Goal: Contribute content: Contribute content

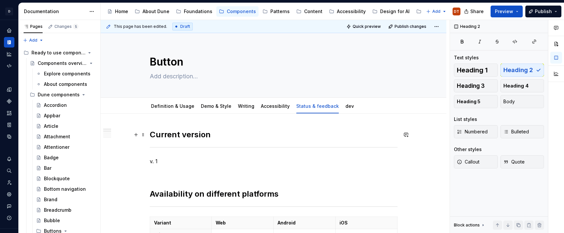
click at [228, 131] on h2 "Current version" at bounding box center [274, 135] width 248 height 10
click at [162, 106] on link "Definition & Usage" at bounding box center [172, 106] width 43 height 6
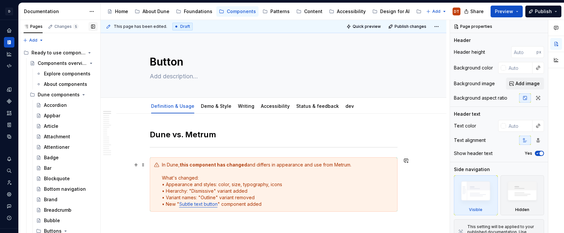
type textarea "*"
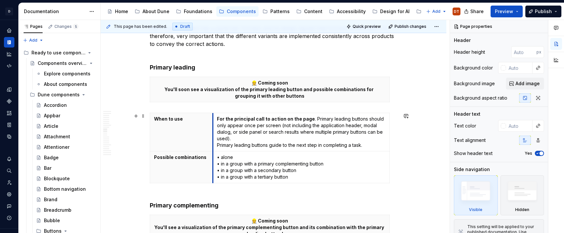
scroll to position [720, 0]
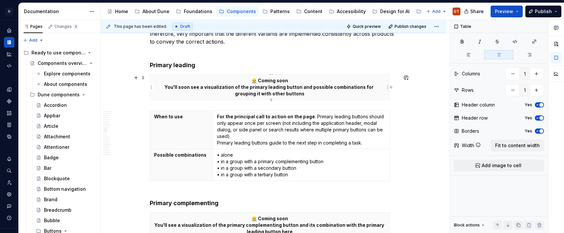
click at [160, 75] on th "👷 Coming soon You'll soon see a visualization of the primary leading button and…" at bounding box center [270, 87] width 240 height 25
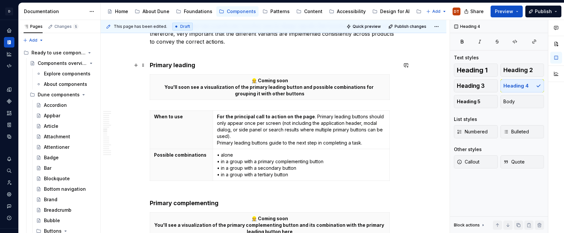
click at [207, 69] on h4 "Primary leading" at bounding box center [274, 65] width 248 height 8
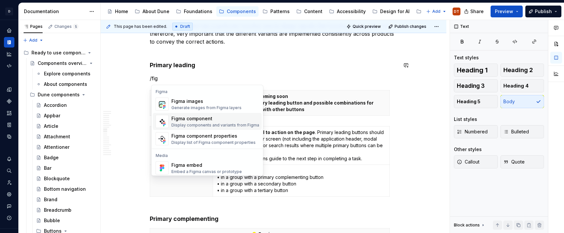
scroll to position [1, 0]
click at [194, 120] on div "Figma component" at bounding box center [215, 118] width 88 height 7
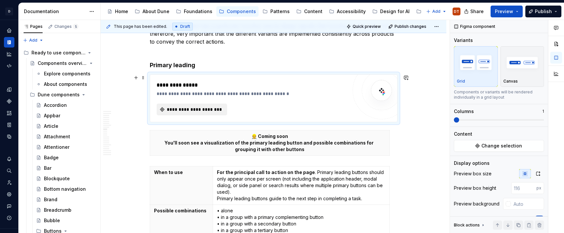
click at [191, 111] on span "**********" at bounding box center [194, 109] width 57 height 7
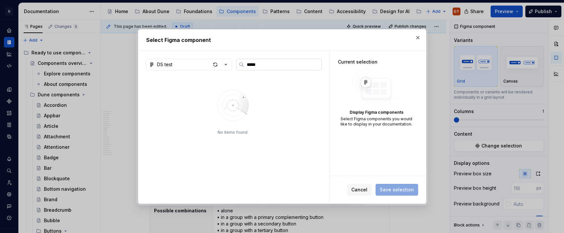
type input "******"
drag, startPoint x: 274, startPoint y: 66, endPoint x: 277, endPoint y: 65, distance: 3.3
click at [274, 66] on input "******" at bounding box center [282, 64] width 77 height 7
drag, startPoint x: 278, startPoint y: 65, endPoint x: 240, endPoint y: 65, distance: 38.0
click at [240, 65] on label "******" at bounding box center [279, 65] width 86 height 12
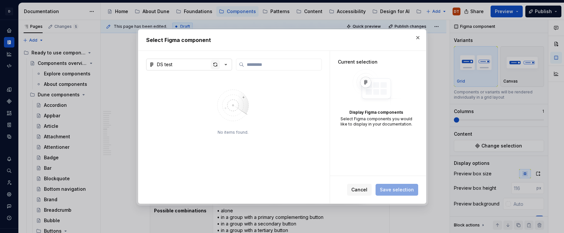
click at [215, 66] on div "button" at bounding box center [215, 64] width 9 height 9
click at [227, 64] on icon "button" at bounding box center [226, 64] width 7 height 7
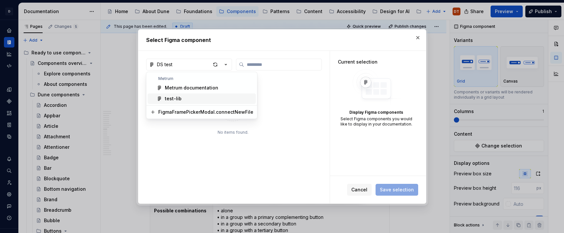
click at [418, 37] on div "Select Figma component DS test No items found. Current selection Display Figma …" at bounding box center [282, 116] width 564 height 233
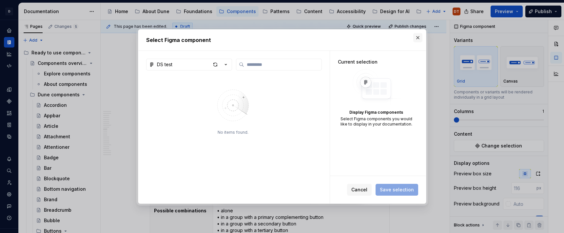
click at [417, 40] on button "button" at bounding box center [417, 37] width 9 height 9
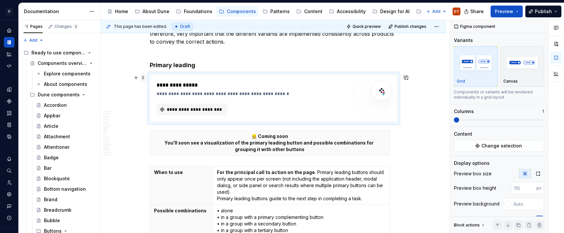
click at [144, 77] on span at bounding box center [143, 77] width 5 height 9
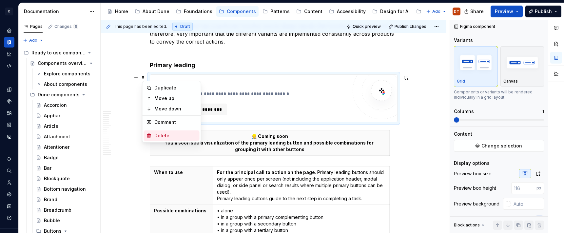
click at [158, 137] on div "Delete" at bounding box center [175, 135] width 43 height 7
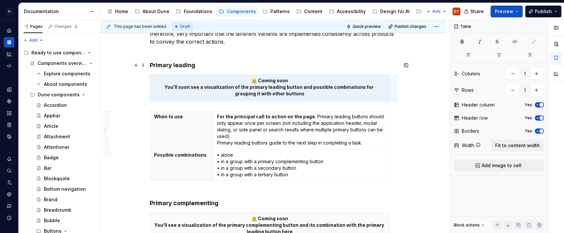
click at [208, 68] on h4 "Primary leading" at bounding box center [274, 65] width 248 height 8
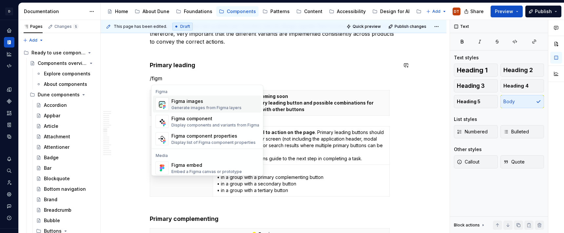
click at [200, 104] on div "Figma images" at bounding box center [206, 101] width 70 height 7
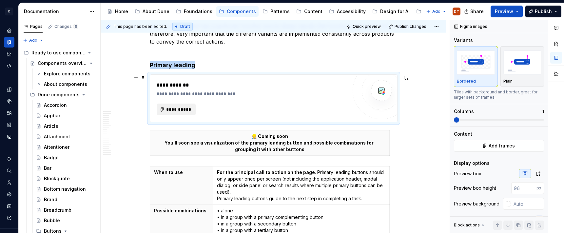
click at [184, 112] on span "**********" at bounding box center [179, 109] width 26 height 7
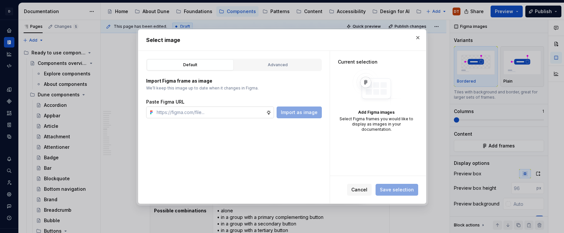
click at [211, 111] on input "text" at bounding box center [210, 113] width 112 height 12
click at [419, 38] on button "button" at bounding box center [417, 37] width 9 height 9
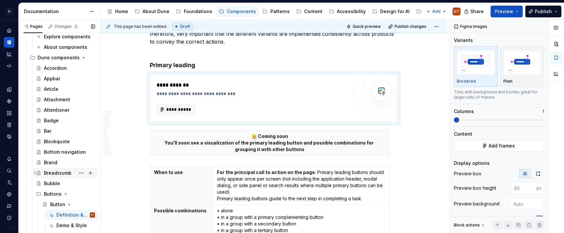
scroll to position [0, 0]
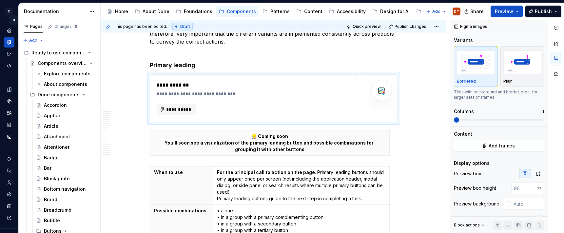
click at [15, 20] on button "Expand sidebar" at bounding box center [13, 19] width 9 height 9
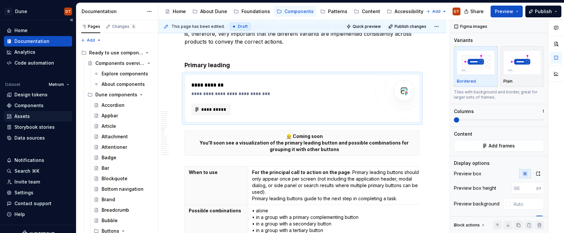
click at [28, 118] on div "Assets" at bounding box center [21, 116] width 15 height 7
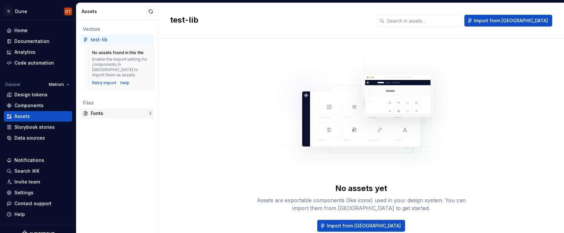
click at [113, 110] on div "Fonts" at bounding box center [120, 113] width 58 height 7
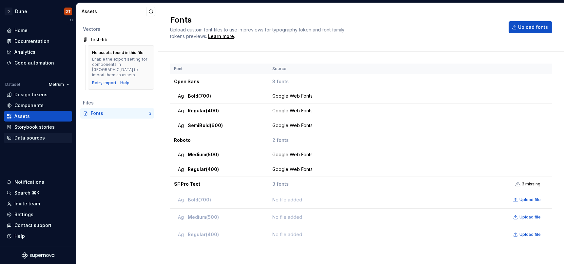
click at [32, 136] on div "Data sources" at bounding box center [29, 138] width 30 height 7
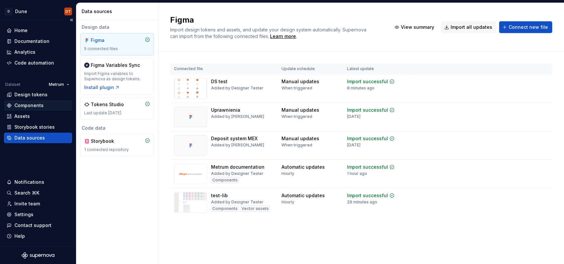
click at [34, 106] on div "Components" at bounding box center [28, 105] width 29 height 7
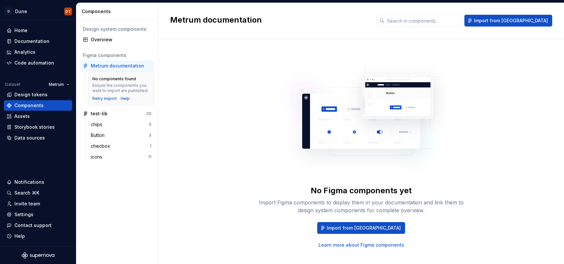
scroll to position [3, 0]
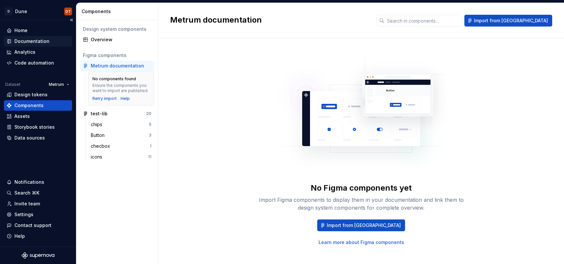
click at [21, 42] on div "Documentation" at bounding box center [31, 41] width 35 height 7
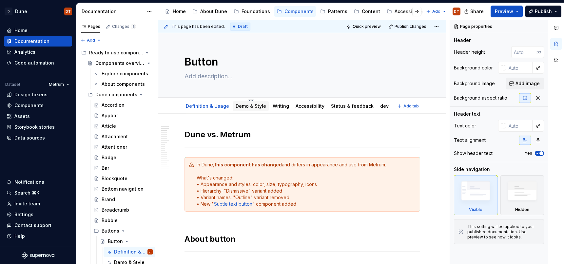
click at [248, 107] on link "Demo & Style" at bounding box center [251, 106] width 30 height 6
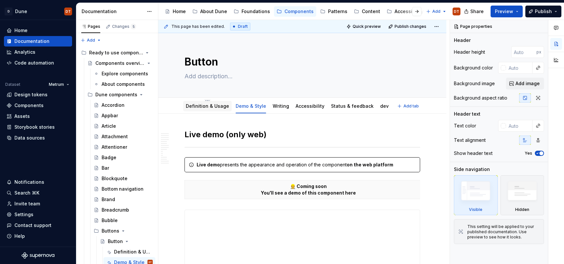
click at [200, 106] on link "Definition & Usage" at bounding box center [207, 106] width 43 height 6
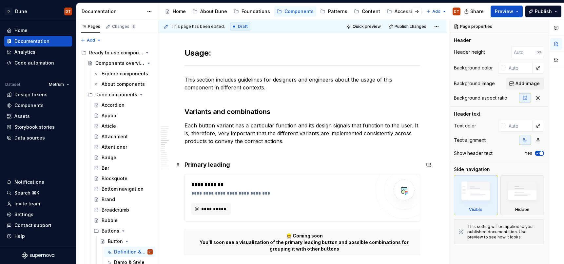
scroll to position [625, 0]
type textarea "*"
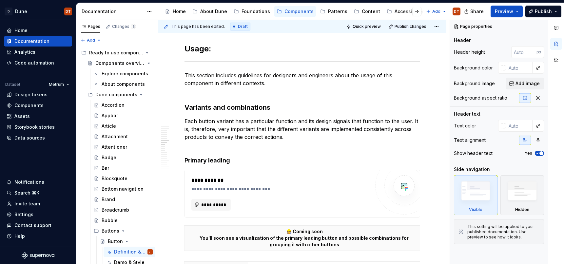
click at [200, 49] on h2 "Usage:" at bounding box center [303, 43] width 236 height 21
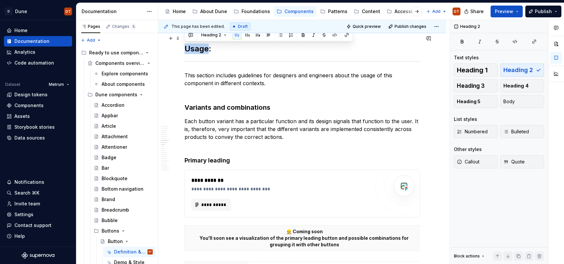
click at [200, 49] on h2 "Usage:" at bounding box center [303, 43] width 236 height 21
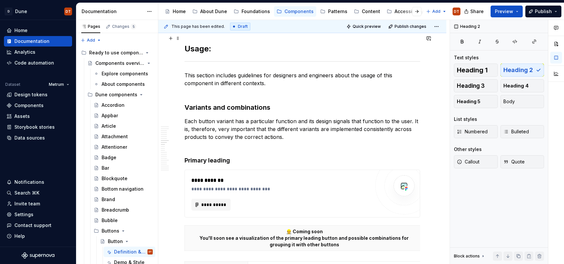
click at [211, 48] on h2 "Usage:" at bounding box center [303, 43] width 236 height 21
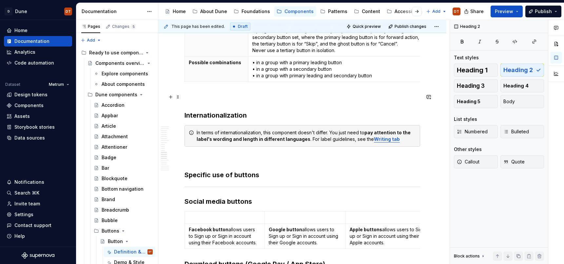
scroll to position [1298, 0]
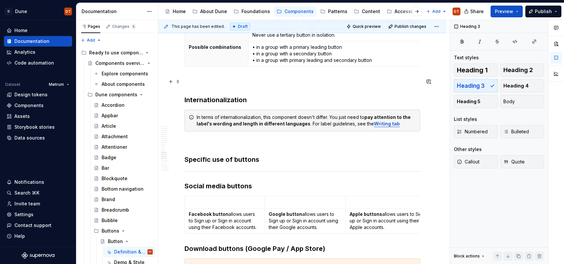
click at [229, 102] on h3 "Internationalization" at bounding box center [303, 91] width 236 height 28
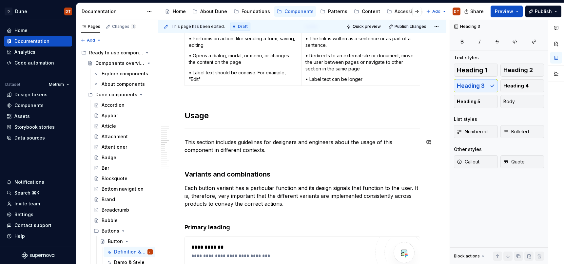
scroll to position [556, 0]
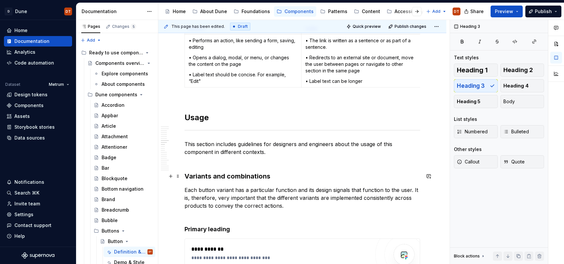
click at [230, 174] on h3 "Variants and combinations" at bounding box center [303, 176] width 236 height 9
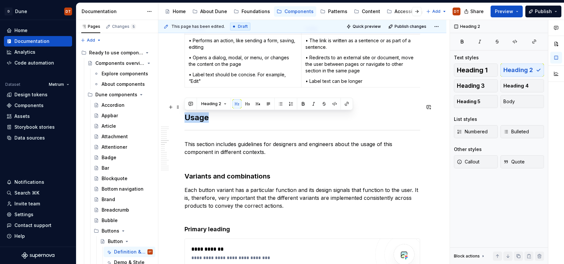
drag, startPoint x: 209, startPoint y: 118, endPoint x: 236, endPoint y: 124, distance: 27.5
click at [185, 117] on h2 "Usage" at bounding box center [303, 112] width 236 height 21
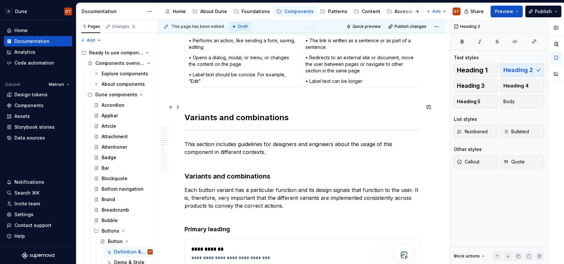
click at [233, 117] on h2 "Variants and combinations" at bounding box center [303, 112] width 236 height 21
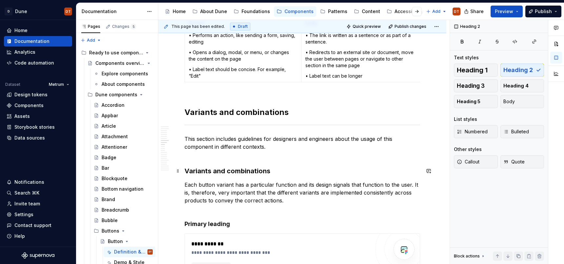
scroll to position [560, 0]
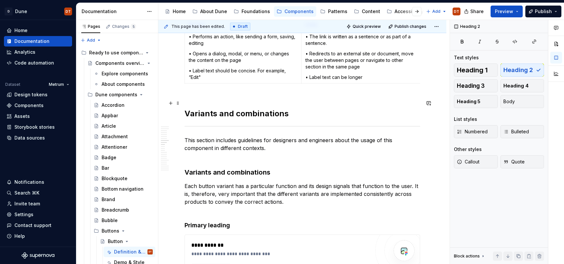
drag, startPoint x: 229, startPoint y: 113, endPoint x: 238, endPoint y: 112, distance: 8.9
click at [229, 113] on h2 "Variants and combinations" at bounding box center [303, 108] width 236 height 21
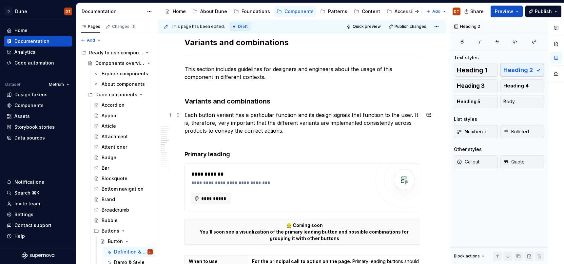
scroll to position [632, 0]
click at [179, 102] on span at bounding box center [177, 100] width 5 height 9
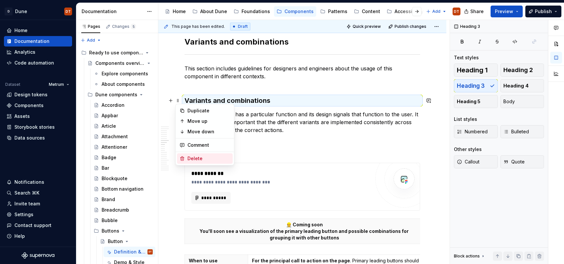
click at [199, 159] on div "Delete" at bounding box center [209, 158] width 43 height 7
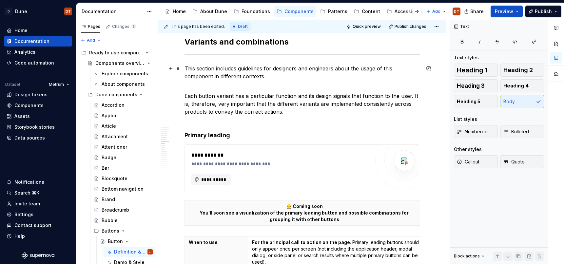
click at [194, 85] on p "This section includes guidelines for designers and engineers about the usage of…" at bounding box center [303, 77] width 236 height 24
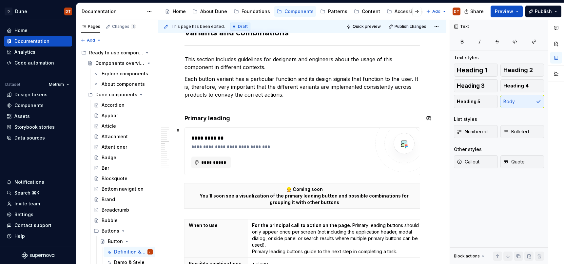
scroll to position [647, 0]
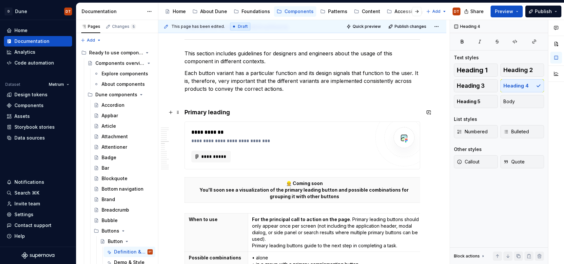
click at [204, 112] on h4 "Primary leading" at bounding box center [303, 113] width 236 height 8
click at [478, 86] on span "Heading 3" at bounding box center [471, 86] width 28 height 7
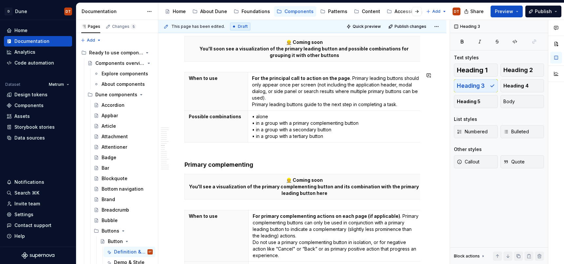
scroll to position [791, 0]
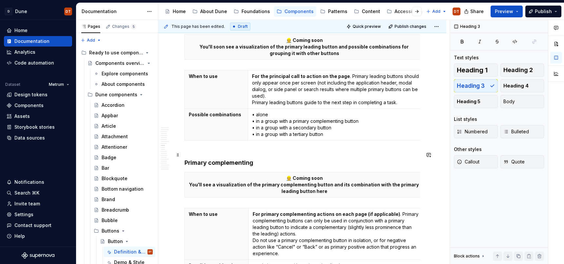
drag, startPoint x: 223, startPoint y: 162, endPoint x: 317, endPoint y: 135, distance: 97.2
click at [224, 162] on h4 "Primary complementing" at bounding box center [303, 159] width 236 height 16
click at [472, 86] on span "Heading 3" at bounding box center [471, 86] width 28 height 7
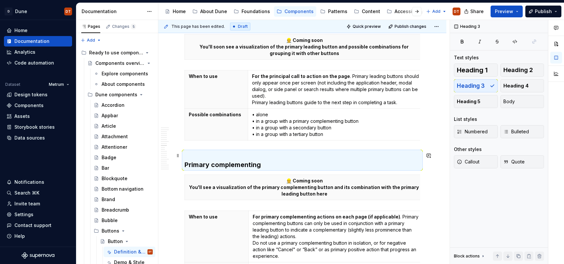
drag, startPoint x: 198, startPoint y: 165, endPoint x: 201, endPoint y: 159, distance: 6.8
click at [198, 165] on h3 "Primary complementing" at bounding box center [303, 160] width 236 height 18
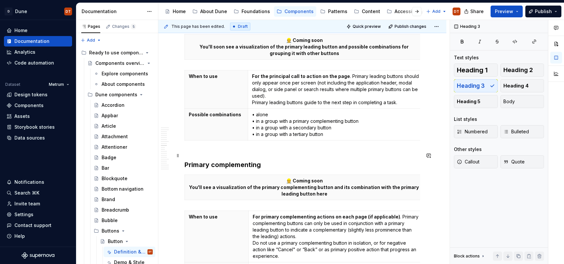
click at [197, 153] on h3 "Primary complementing" at bounding box center [303, 160] width 236 height 18
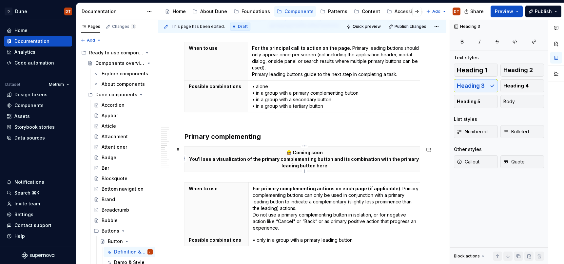
scroll to position [820, 0]
click at [191, 137] on h3 "Primary complementing" at bounding box center [303, 131] width 236 height 18
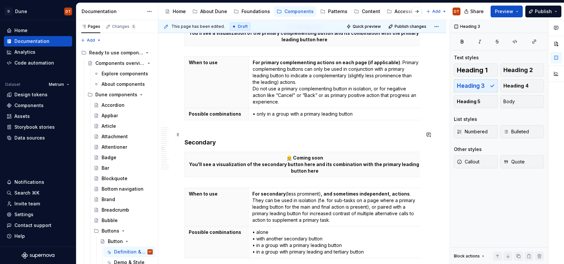
scroll to position [965, 0]
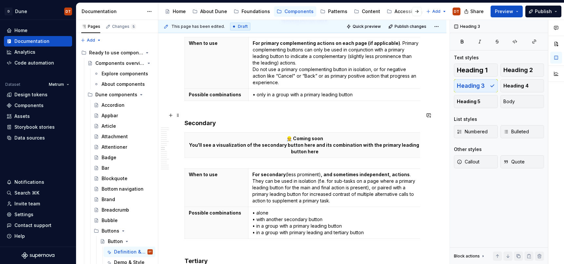
click at [209, 124] on h4 "Secondary" at bounding box center [303, 119] width 236 height 16
click at [477, 87] on span "Heading 3" at bounding box center [471, 86] width 28 height 7
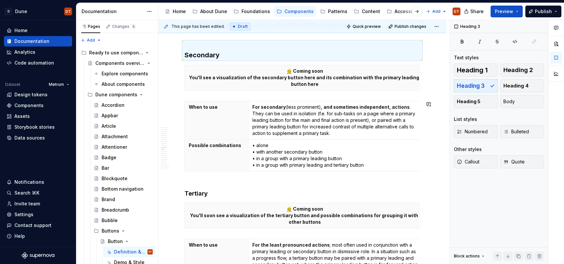
scroll to position [1042, 0]
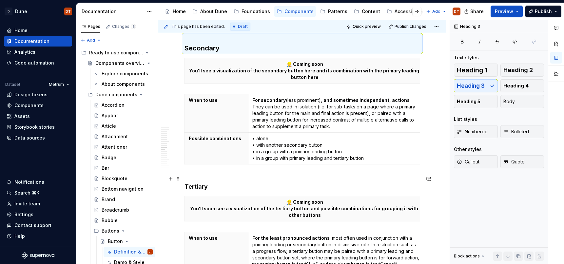
click at [199, 188] on h4 "Tertiary" at bounding box center [303, 183] width 236 height 16
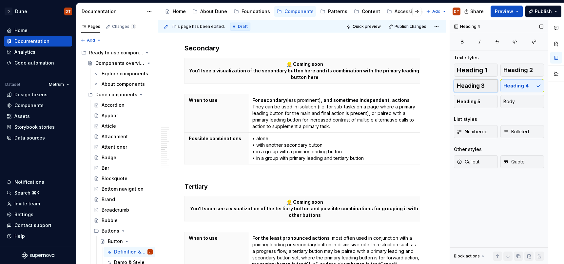
click at [470, 85] on span "Heading 3" at bounding box center [471, 86] width 28 height 7
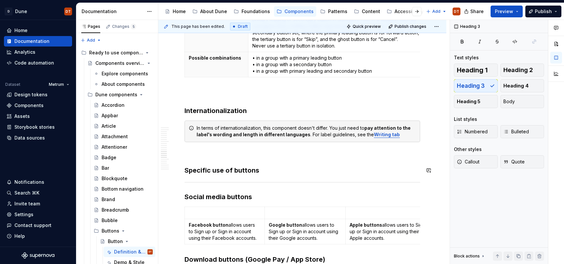
scroll to position [1276, 0]
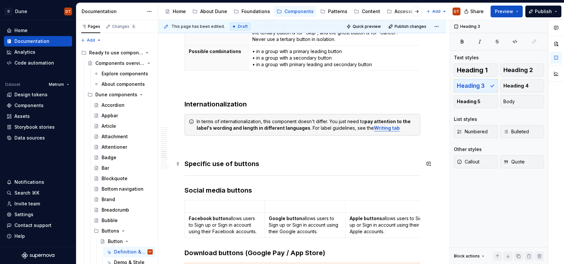
click at [194, 165] on h3 "Specific use of buttons" at bounding box center [303, 163] width 236 height 9
click at [202, 167] on h3 "Specific use of buttons" at bounding box center [303, 163] width 236 height 9
click at [192, 102] on h3 "Internationalization" at bounding box center [303, 95] width 236 height 28
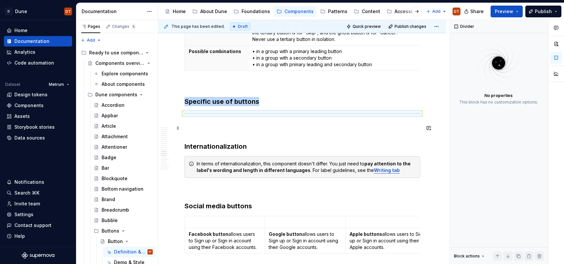
drag, startPoint x: 176, startPoint y: 129, endPoint x: 189, endPoint y: 129, distance: 12.8
click at [176, 129] on span at bounding box center [177, 128] width 5 height 9
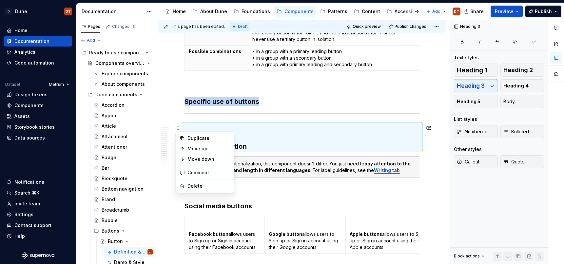
click at [275, 135] on h3 "Internationalization" at bounding box center [303, 138] width 236 height 28
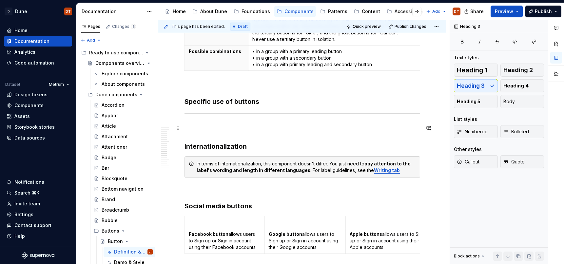
drag, startPoint x: 183, startPoint y: 146, endPoint x: 192, endPoint y: 143, distance: 9.5
click at [219, 145] on h3 "Internationalization" at bounding box center [303, 138] width 236 height 28
drag, startPoint x: 207, startPoint y: 131, endPoint x: 201, endPoint y: 133, distance: 6.2
click at [207, 131] on h3 "Internationalization" at bounding box center [303, 138] width 236 height 28
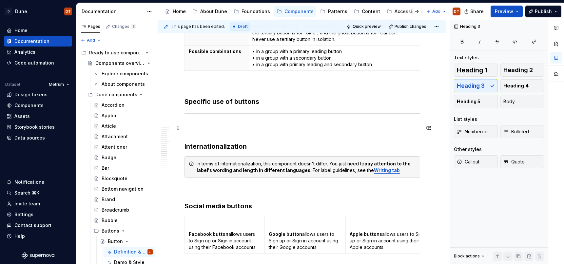
drag, startPoint x: 184, startPoint y: 145, endPoint x: 196, endPoint y: 142, distance: 13.1
click at [186, 145] on div "This page has been edited. Draft Quick preview Publish changes Button Edit head…" at bounding box center [303, 142] width 291 height 245
click at [187, 146] on h3 "Internationalization" at bounding box center [303, 138] width 236 height 28
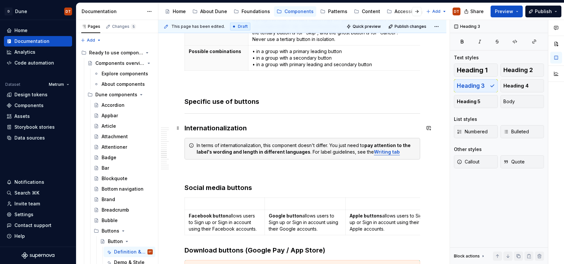
click at [214, 129] on h3 "Internationalization" at bounding box center [303, 128] width 236 height 9
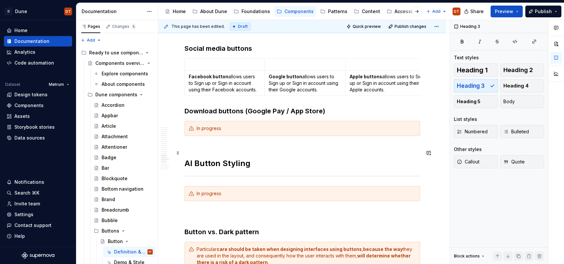
scroll to position [1424, 0]
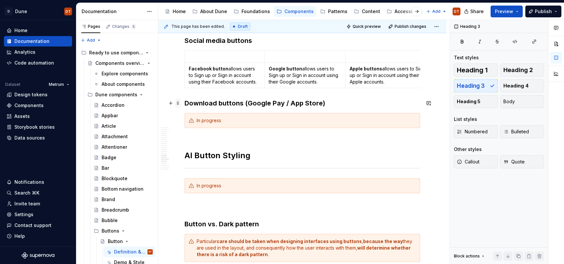
click at [178, 103] on span at bounding box center [177, 103] width 5 height 9
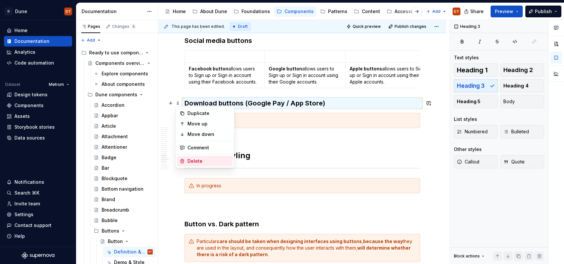
drag, startPoint x: 196, startPoint y: 161, endPoint x: 199, endPoint y: 157, distance: 4.5
click at [196, 161] on div "Delete" at bounding box center [209, 161] width 43 height 7
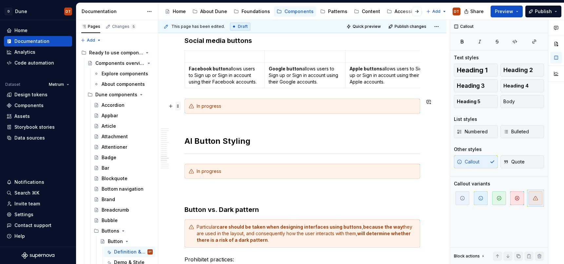
click at [179, 108] on span at bounding box center [177, 106] width 5 height 9
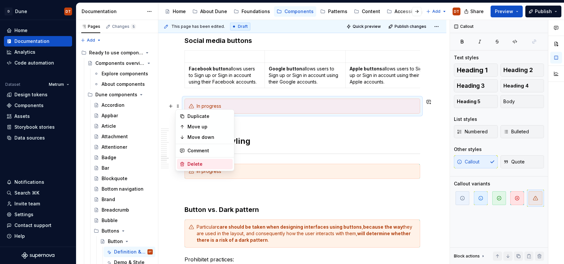
click at [194, 163] on div "Delete" at bounding box center [209, 164] width 43 height 7
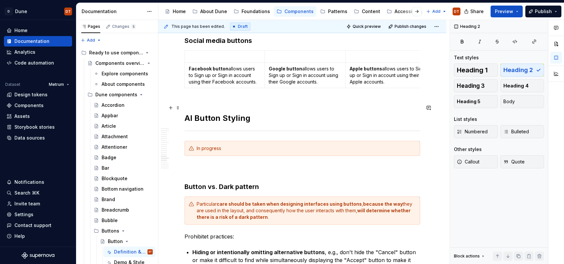
click at [206, 120] on h2 "AI Button Styling" at bounding box center [303, 113] width 236 height 21
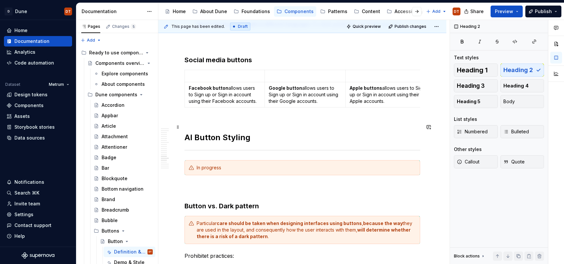
scroll to position [1400, 0]
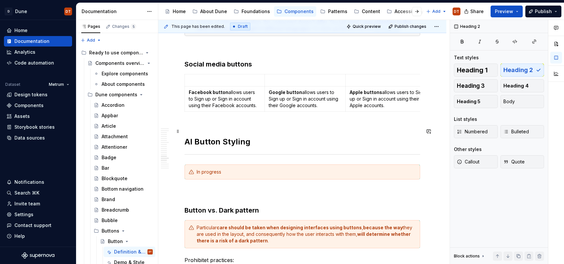
click at [228, 144] on h2 "AI Button Styling" at bounding box center [303, 136] width 236 height 21
click at [227, 141] on h2 "AI Button Styling" at bounding box center [303, 136] width 236 height 21
click at [224, 142] on h2 "AI Button Styling" at bounding box center [303, 136] width 236 height 21
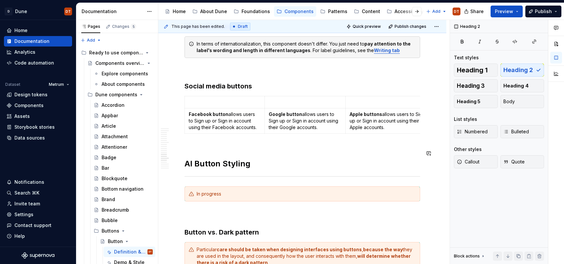
scroll to position [1381, 0]
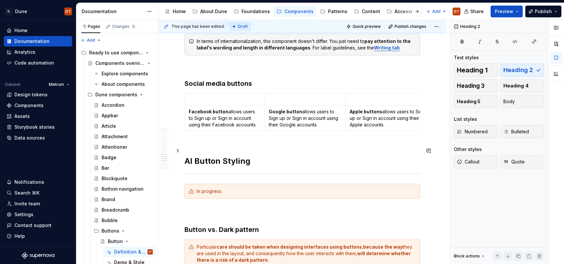
click at [223, 161] on h2 "AI Button Styling" at bounding box center [303, 156] width 236 height 21
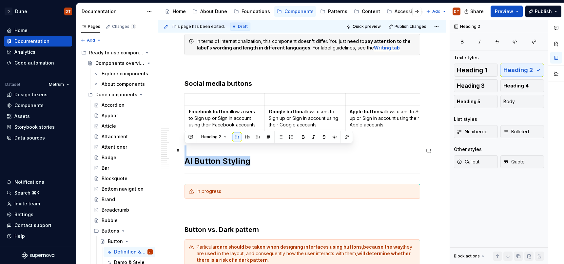
click at [213, 161] on h2 "AI Button Styling" at bounding box center [303, 156] width 236 height 21
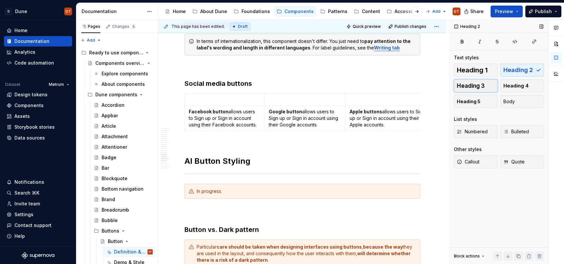
click at [481, 89] on button "Heading 3" at bounding box center [476, 85] width 44 height 13
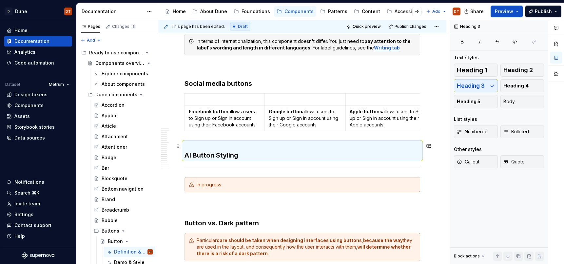
click at [225, 151] on h3 "AI Button Styling" at bounding box center [303, 151] width 236 height 18
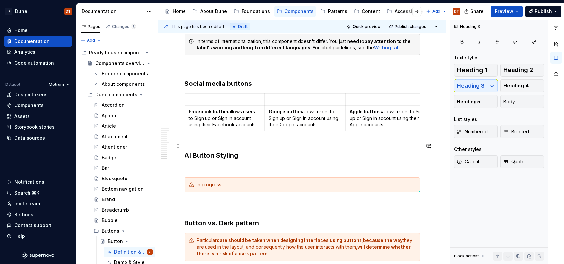
drag, startPoint x: 211, startPoint y: 157, endPoint x: 217, endPoint y: 156, distance: 6.3
click at [211, 157] on h3 "AI Button Styling" at bounding box center [303, 151] width 236 height 18
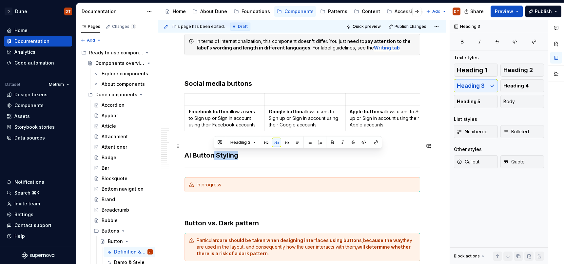
drag, startPoint x: 214, startPoint y: 156, endPoint x: 267, endPoint y: 154, distance: 52.5
click at [267, 154] on h3 "AI Button Styling" at bounding box center [303, 151] width 236 height 18
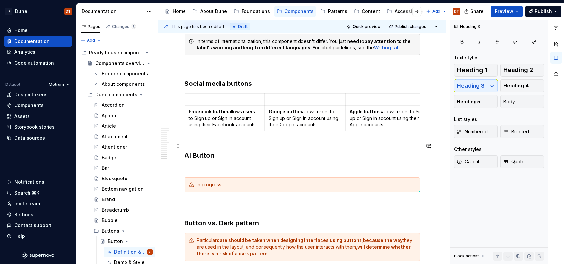
click at [205, 157] on h3 "AI Button" at bounding box center [303, 151] width 236 height 18
click at [190, 167] on hr at bounding box center [303, 167] width 236 height 0
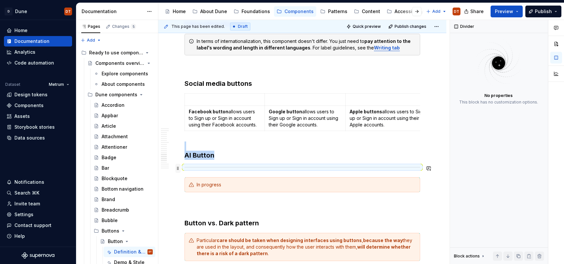
click at [179, 169] on span at bounding box center [177, 168] width 5 height 9
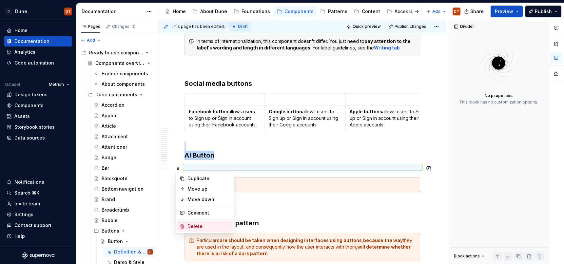
click at [194, 226] on div "Delete" at bounding box center [209, 226] width 43 height 7
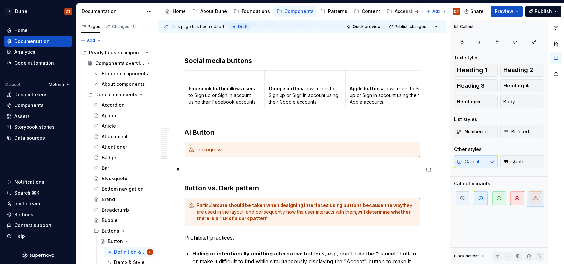
scroll to position [1412, 0]
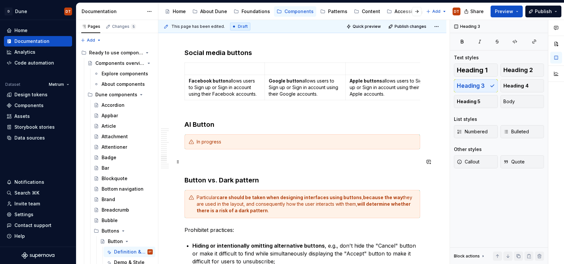
click at [213, 177] on h3 "Button vs. Dark pattern" at bounding box center [303, 171] width 236 height 28
click at [232, 181] on h3 "Button vs. Dark pattern" at bounding box center [303, 170] width 236 height 28
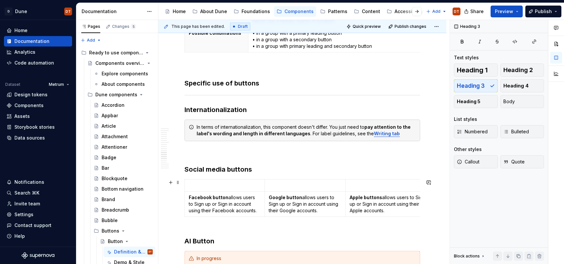
scroll to position [1297, 0]
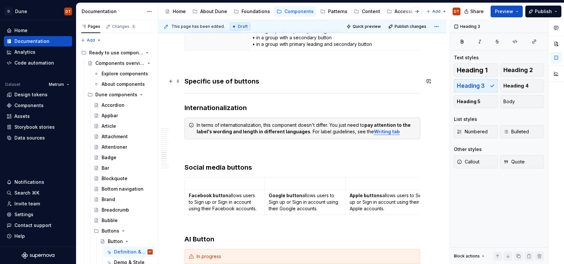
click at [214, 81] on h3 "Specific use of buttons" at bounding box center [303, 81] width 236 height 9
click at [233, 82] on h3 "Specific use of buttons" at bounding box center [303, 81] width 236 height 9
drag, startPoint x: 520, startPoint y: 68, endPoint x: 505, endPoint y: 71, distance: 15.4
click at [520, 68] on span "Heading 2" at bounding box center [519, 70] width 30 height 7
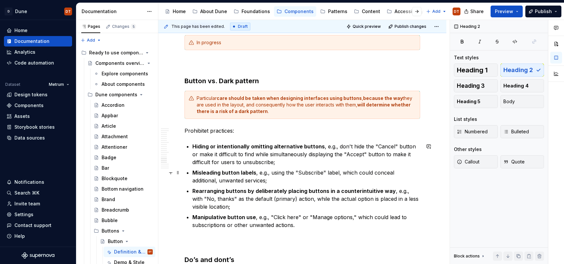
scroll to position [1528, 0]
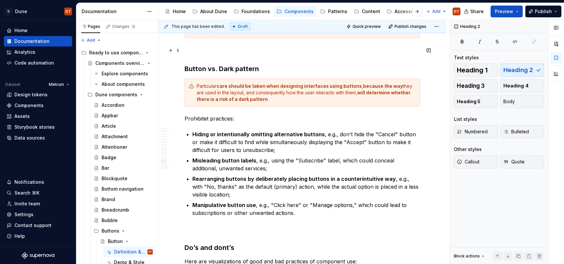
click at [233, 70] on h3 "Button vs. Dark pattern" at bounding box center [303, 60] width 236 height 28
click at [525, 73] on span "Heading 2" at bounding box center [519, 70] width 30 height 7
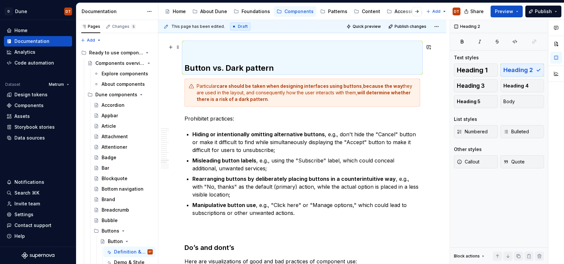
click at [235, 58] on h2 "Button vs. Dark pattern" at bounding box center [303, 57] width 236 height 31
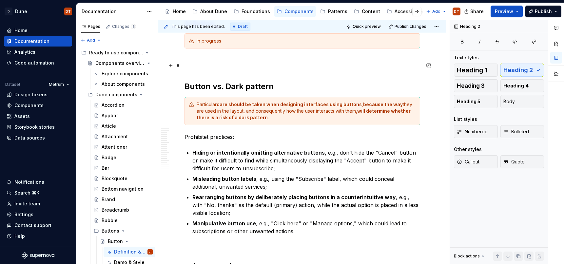
scroll to position [1511, 0]
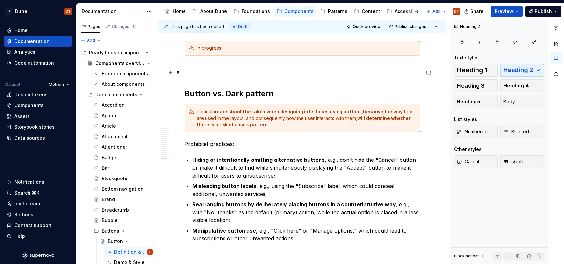
drag, startPoint x: 198, startPoint y: 81, endPoint x: 217, endPoint y: 77, distance: 19.5
click at [198, 81] on h2 "Button vs. Dark pattern" at bounding box center [303, 83] width 236 height 31
click at [193, 68] on h2 "Button vs. Dark pattern" at bounding box center [303, 83] width 236 height 31
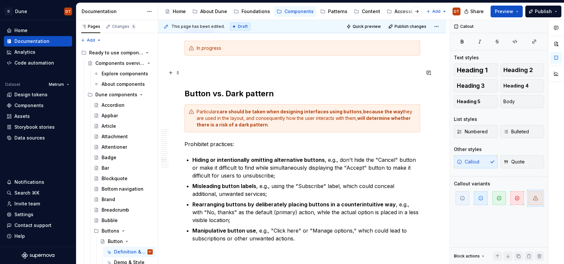
click at [203, 81] on h2 "Button vs. Dark pattern" at bounding box center [303, 83] width 236 height 31
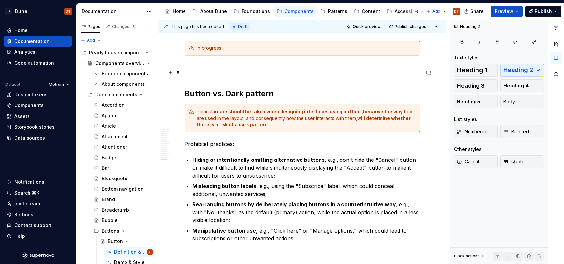
drag, startPoint x: 181, startPoint y: 93, endPoint x: 193, endPoint y: 88, distance: 13.5
click at [184, 91] on div "This page has been edited. Draft Quick preview Publish changes Button Edit head…" at bounding box center [303, 142] width 291 height 245
click at [221, 87] on h2 "Button vs. Dark pattern" at bounding box center [303, 83] width 236 height 31
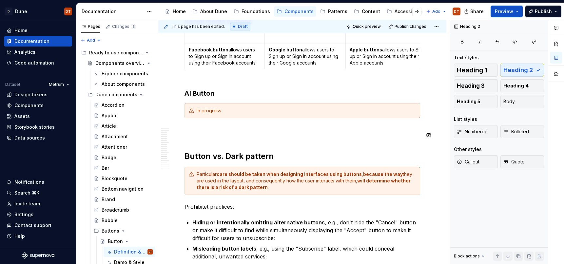
scroll to position [1447, 0]
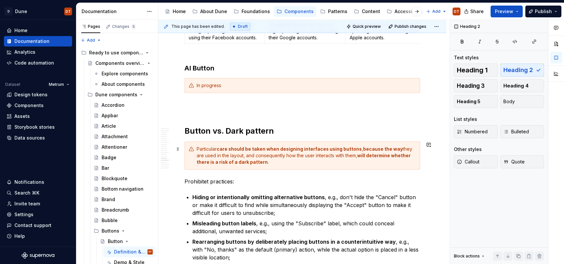
click at [242, 155] on div "Particular care should be taken when designing interfaces using buttons , becau…" at bounding box center [306, 156] width 219 height 20
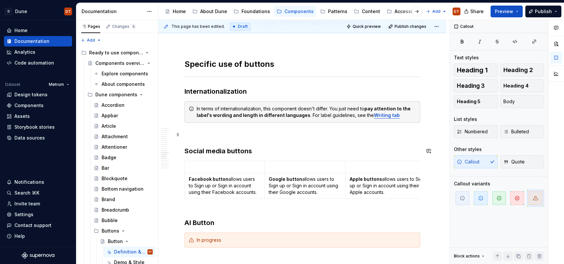
scroll to position [1298, 0]
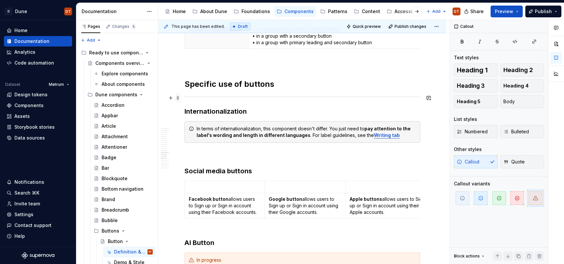
click at [177, 98] on span at bounding box center [177, 97] width 5 height 9
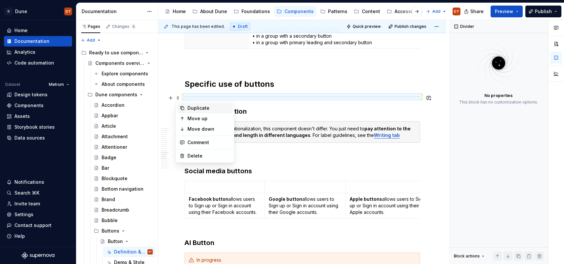
click at [196, 110] on div "Duplicate" at bounding box center [209, 108] width 43 height 7
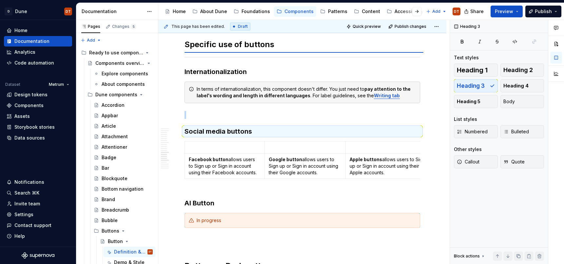
scroll to position [1336, 0]
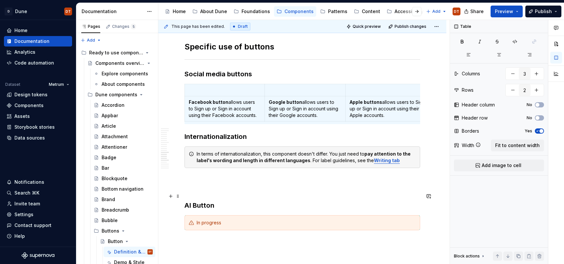
click at [201, 207] on h3 "AI Button" at bounding box center [303, 201] width 236 height 18
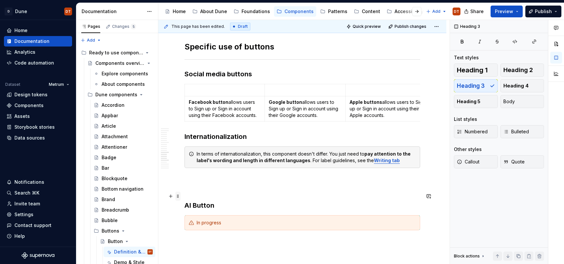
click at [178, 196] on span at bounding box center [177, 196] width 5 height 9
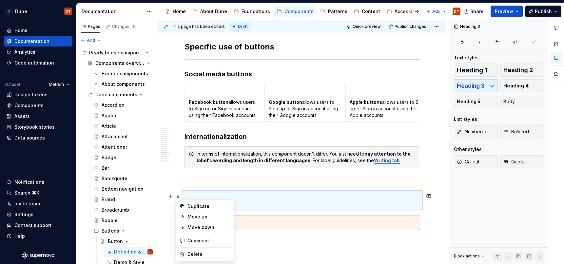
drag, startPoint x: 225, startPoint y: 194, endPoint x: 207, endPoint y: 199, distance: 18.1
click at [225, 194] on h3 "AI Button" at bounding box center [303, 201] width 236 height 18
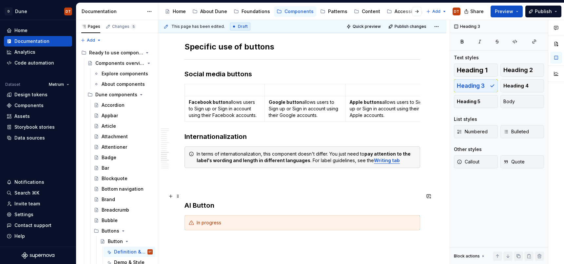
click at [185, 205] on h3 "AI Button" at bounding box center [303, 201] width 236 height 18
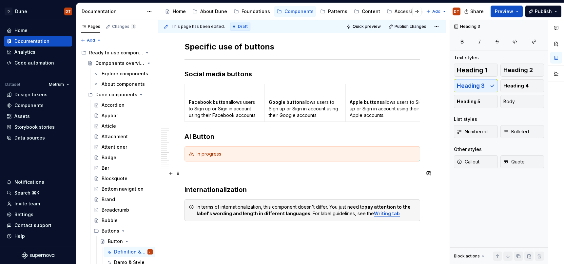
click at [190, 173] on p at bounding box center [303, 174] width 236 height 8
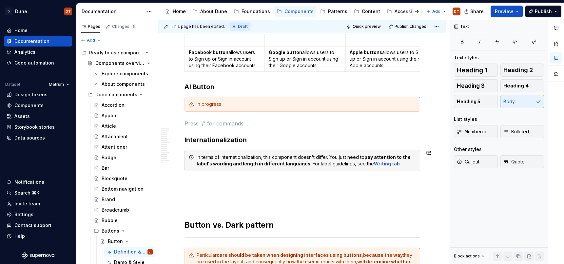
scroll to position [1393, 0]
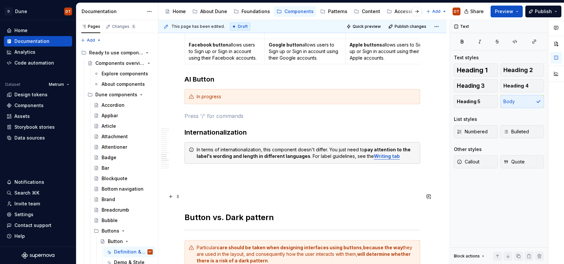
click at [204, 199] on h2 "Button vs. Dark pattern" at bounding box center [303, 206] width 236 height 31
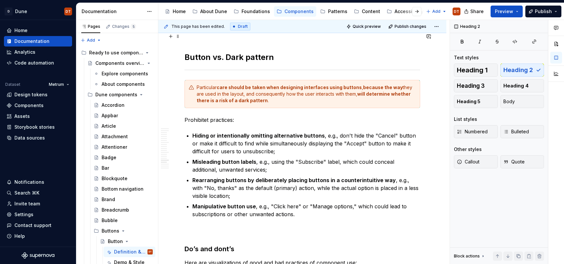
scroll to position [1553, 0]
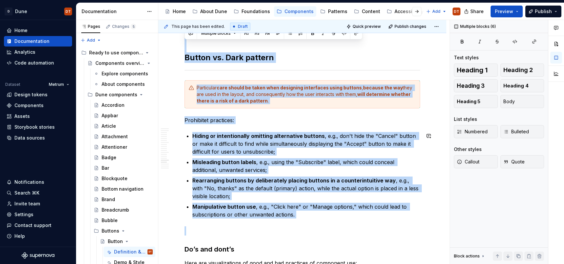
drag, startPoint x: 188, startPoint y: 45, endPoint x: 291, endPoint y: 194, distance: 181.4
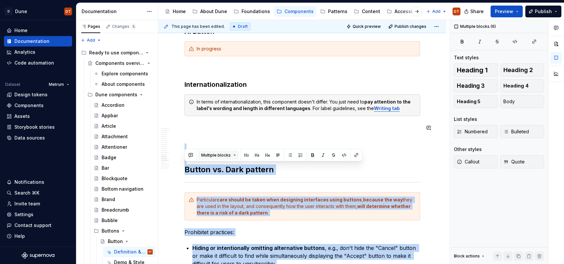
scroll to position [1430, 0]
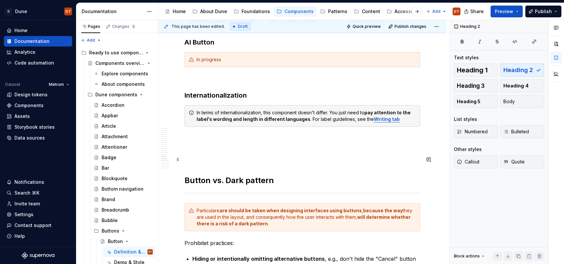
click at [180, 180] on div "This page has been edited. Draft Quick preview Publish changes Button Edit head…" at bounding box center [303, 142] width 291 height 245
click at [177, 159] on span at bounding box center [177, 159] width 5 height 9
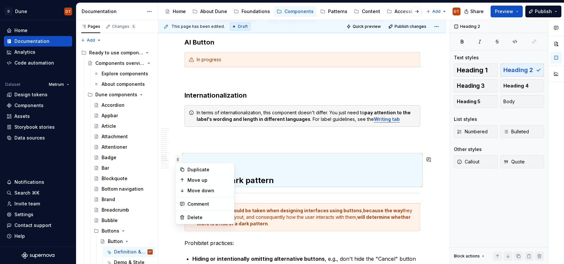
scroll to position [1431, 0]
click at [245, 165] on h2 "Button vs. Dark pattern" at bounding box center [303, 169] width 236 height 31
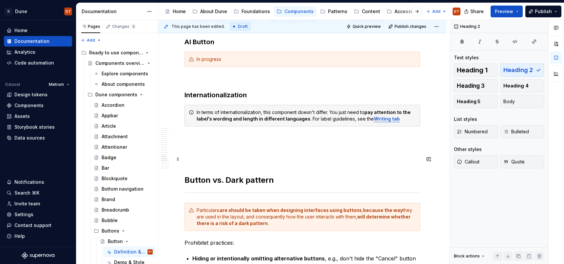
click at [186, 180] on h2 "Button vs. Dark pattern" at bounding box center [303, 169] width 236 height 31
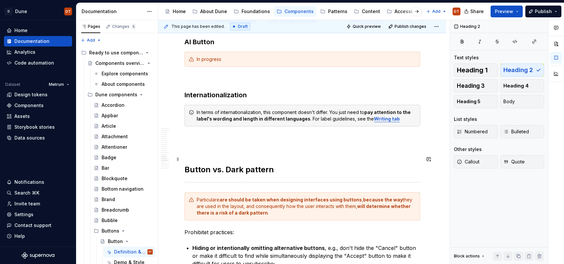
click at [204, 157] on h2 "Button vs. Dark pattern" at bounding box center [303, 164] width 236 height 21
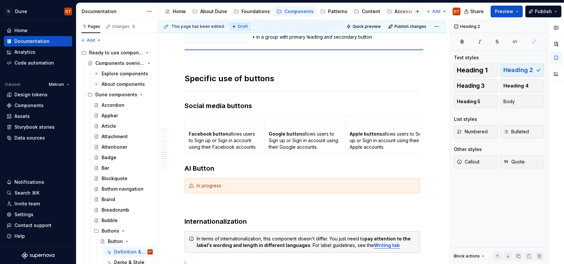
scroll to position [1298, 0]
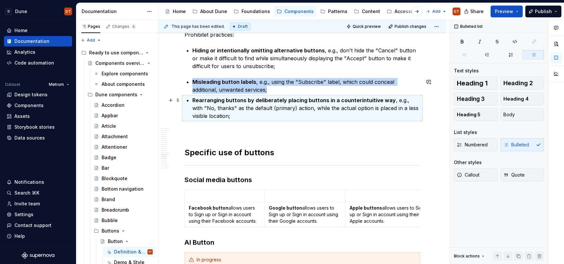
scroll to position [1411, 0]
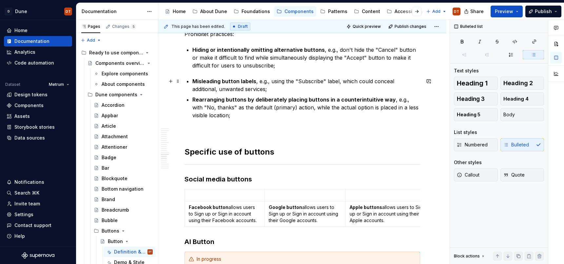
click at [224, 87] on p "Misleading button labels , e.g., using the "Subscribe" label, which could conce…" at bounding box center [306, 85] width 228 height 16
click at [259, 87] on p "Misleading button labels , e.g., using the "Subscribe" label, which could conce…" at bounding box center [306, 85] width 228 height 16
click at [222, 69] on p "Hiding or intentionally omitting alternative buttons , e.g., don't hide the "Ca…" at bounding box center [306, 58] width 228 height 24
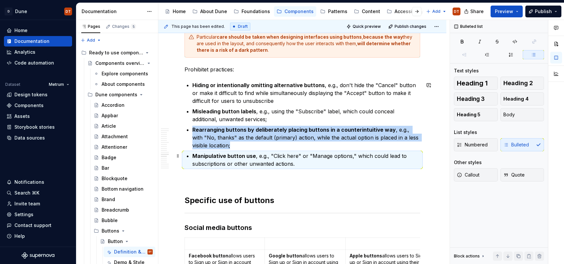
scroll to position [1377, 0]
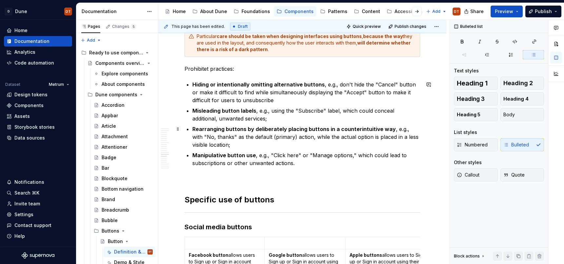
click at [231, 144] on p "Rearranging buttons by deliberately placing buttons in a counterintuitive way ,…" at bounding box center [306, 137] width 228 height 24
drag, startPoint x: 191, startPoint y: 154, endPoint x: 198, endPoint y: 146, distance: 11.1
click at [196, 136] on p "Rearranging buttons by deliberately placing buttons in a counterintuitive way ,…" at bounding box center [306, 137] width 228 height 24
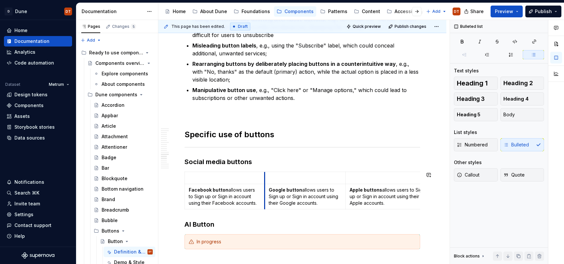
scroll to position [1434, 0]
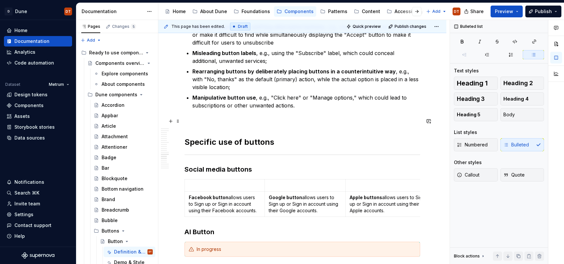
click at [236, 121] on p at bounding box center [303, 121] width 236 height 8
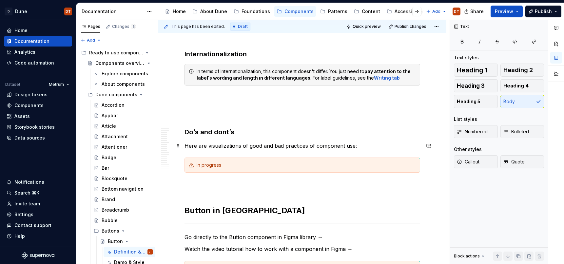
scroll to position [1667, 0]
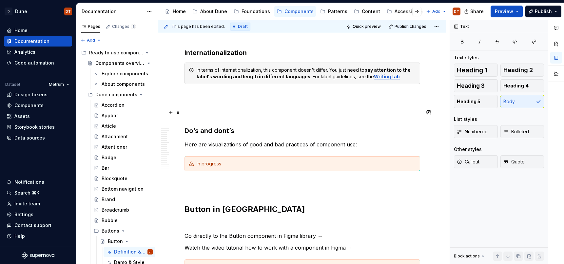
click at [211, 131] on h3 "Do’s and dont’s" at bounding box center [303, 122] width 236 height 28
click at [522, 69] on span "Heading 2" at bounding box center [519, 70] width 30 height 7
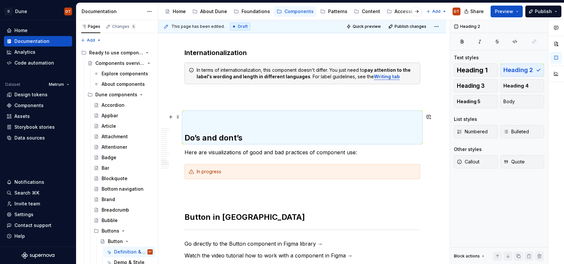
drag, startPoint x: 210, startPoint y: 129, endPoint x: 200, endPoint y: 132, distance: 10.5
click at [210, 129] on h2 "Do’s and dont’s" at bounding box center [303, 127] width 236 height 31
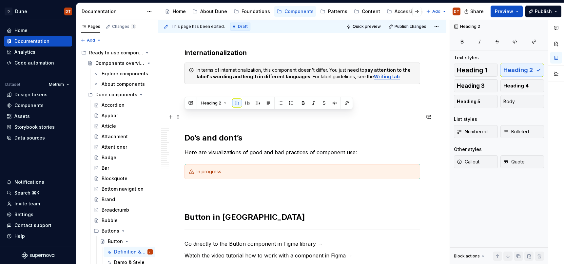
click at [185, 138] on h2 "Do’s and dont’s" at bounding box center [303, 127] width 236 height 31
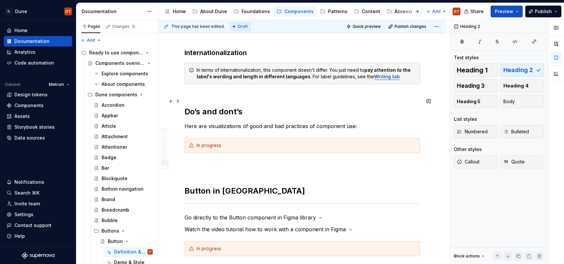
click at [268, 111] on h2 "Do’s and dont’s" at bounding box center [303, 106] width 236 height 21
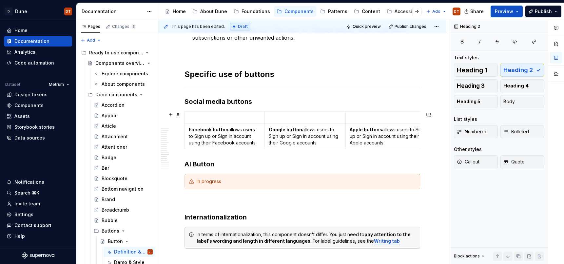
scroll to position [1472, 0]
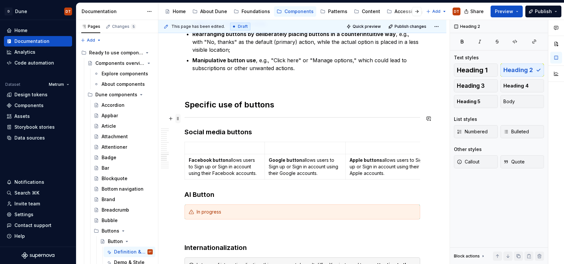
click at [178, 116] on span at bounding box center [177, 118] width 5 height 9
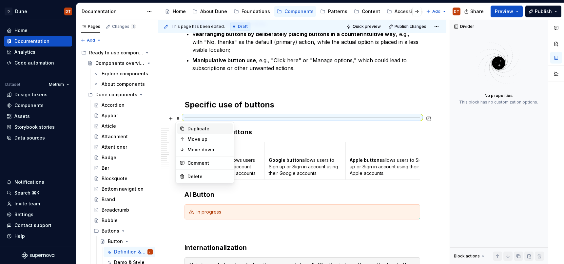
click at [192, 129] on div "Duplicate" at bounding box center [209, 129] width 43 height 7
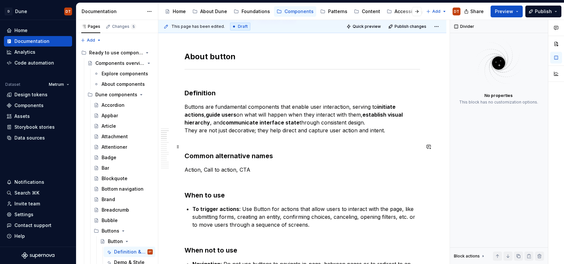
scroll to position [0, 0]
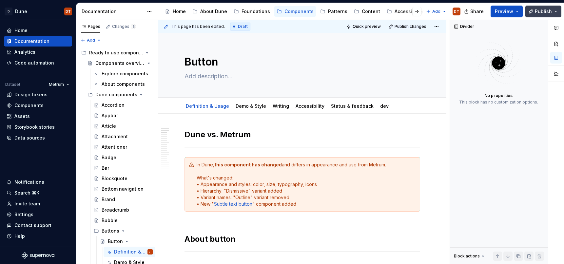
click at [542, 10] on span "Publish" at bounding box center [543, 11] width 17 height 7
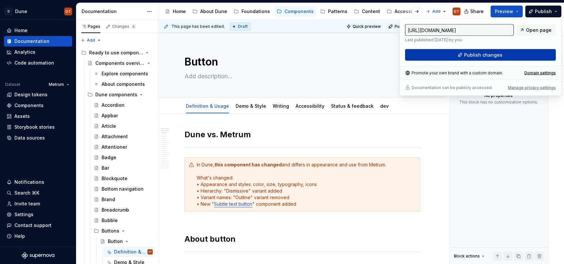
click at [476, 58] on span "Publish changes" at bounding box center [483, 55] width 38 height 7
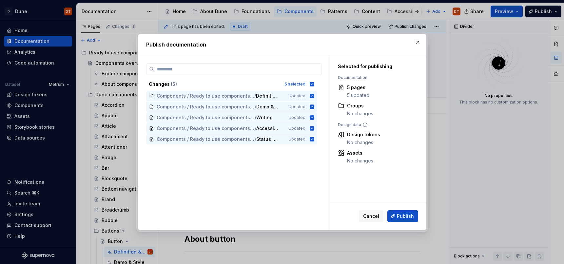
click at [398, 216] on span "Publish" at bounding box center [405, 216] width 17 height 7
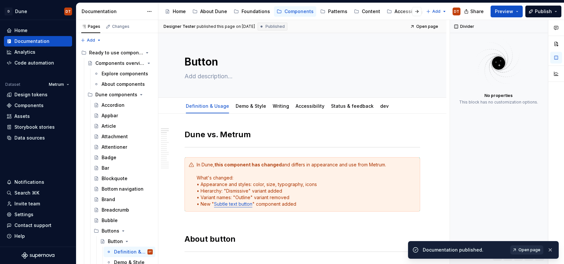
click at [525, 233] on span "Open page" at bounding box center [530, 250] width 22 height 5
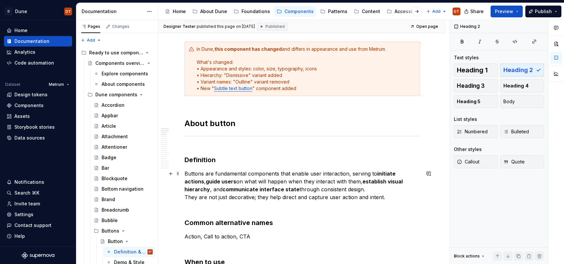
scroll to position [121, 0]
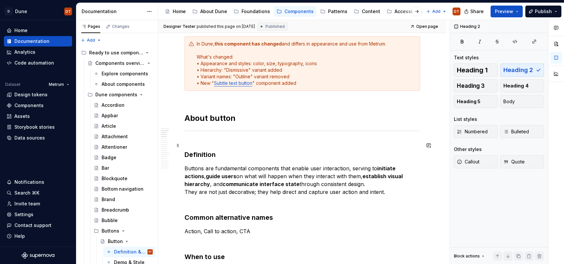
click at [202, 146] on h3 "Definition" at bounding box center [303, 150] width 236 height 18
click at [190, 207] on h3 "Common alternative names" at bounding box center [303, 213] width 236 height 18
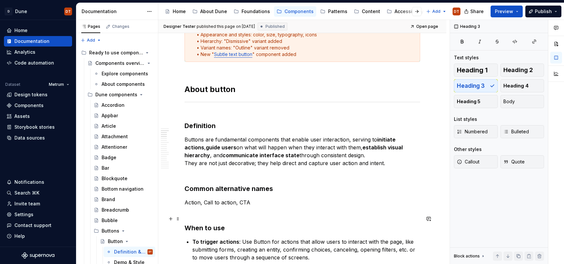
click at [195, 217] on h3 "When to use" at bounding box center [303, 223] width 236 height 18
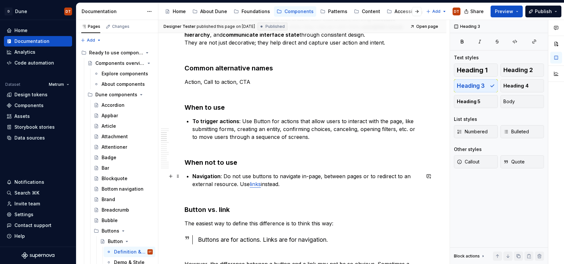
scroll to position [282, 0]
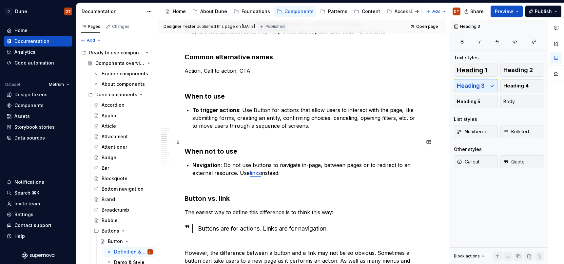
click at [201, 141] on h3 "When not to use" at bounding box center [303, 147] width 236 height 18
click at [191, 188] on h3 "Button vs. link" at bounding box center [303, 194] width 236 height 18
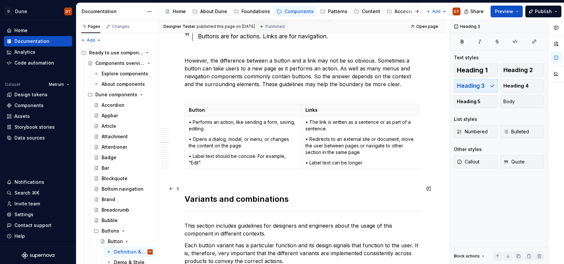
scroll to position [507, 0]
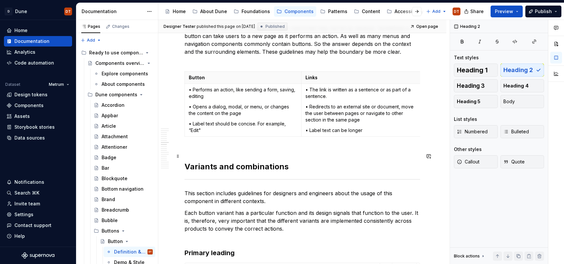
drag, startPoint x: 191, startPoint y: 154, endPoint x: 196, endPoint y: 151, distance: 5.6
click at [191, 154] on h2 "Variants and combinations" at bounding box center [303, 161] width 236 height 21
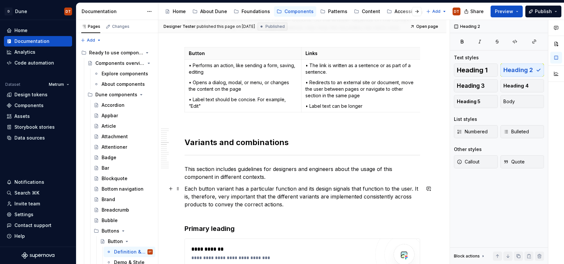
scroll to position [536, 0]
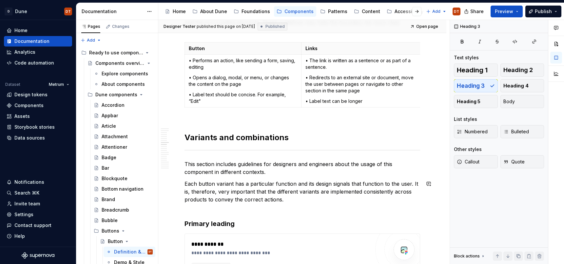
drag, startPoint x: 192, startPoint y: 214, endPoint x: 214, endPoint y: 208, distance: 23.1
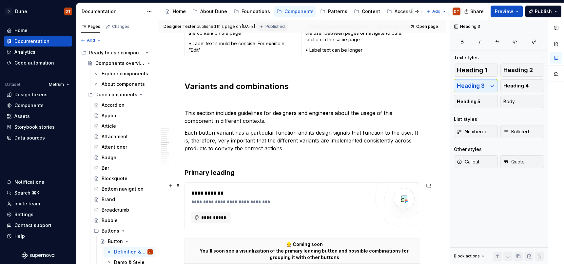
scroll to position [588, 0]
click at [195, 158] on p "Each button variant has a particular function and its design signals that funct…" at bounding box center [303, 143] width 236 height 31
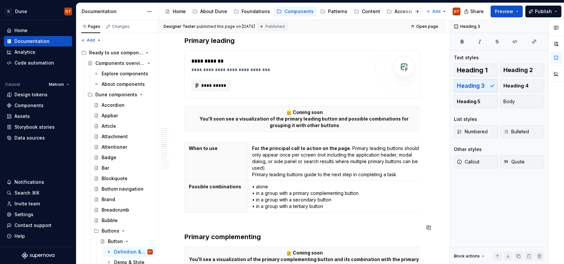
scroll to position [725, 0]
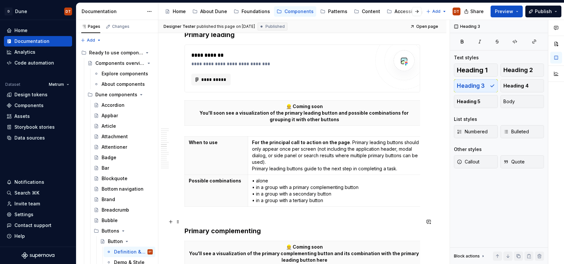
click at [194, 222] on h3 "Primary complementing" at bounding box center [303, 226] width 236 height 18
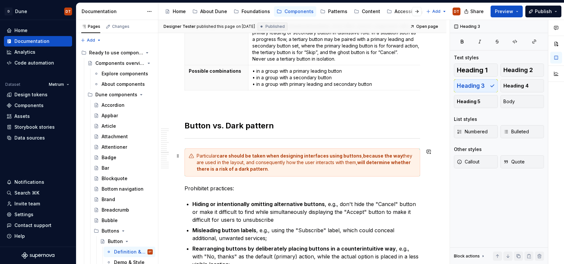
scroll to position [1291, 0]
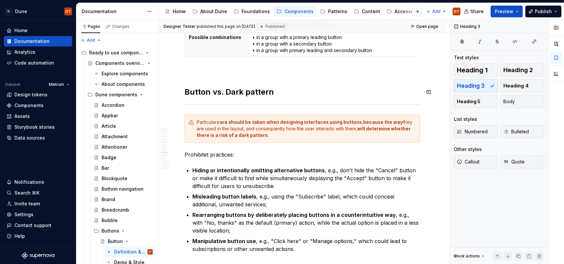
drag, startPoint x: 186, startPoint y: 76, endPoint x: 203, endPoint y: 84, distance: 18.5
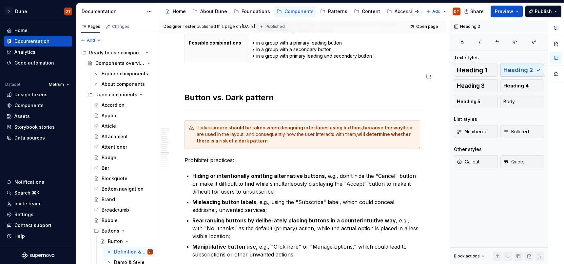
drag, startPoint x: 188, startPoint y: 84, endPoint x: 194, endPoint y: 84, distance: 6.2
click at [186, 98] on h2 "Button vs. Dark pattern" at bounding box center [303, 97] width 236 height 10
click at [195, 80] on p at bounding box center [303, 77] width 236 height 8
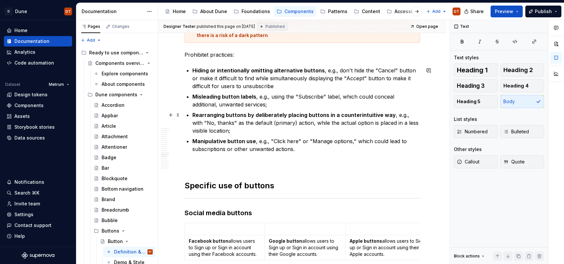
scroll to position [1393, 0]
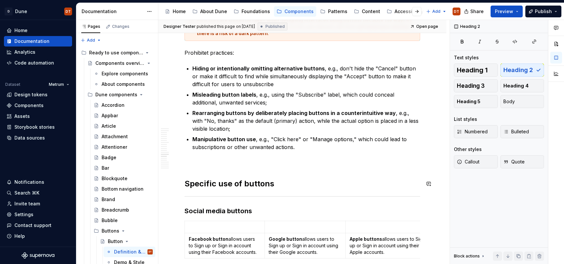
click at [208, 165] on p at bounding box center [303, 163] width 236 height 8
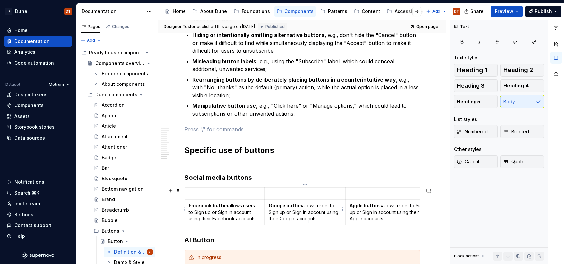
scroll to position [1431, 0]
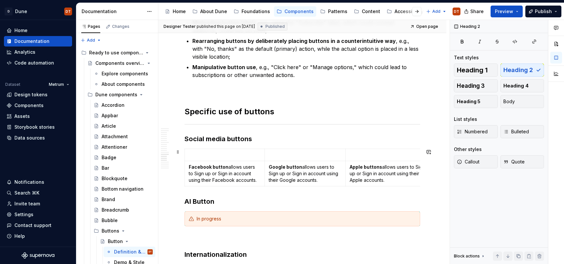
scroll to position [1494, 0]
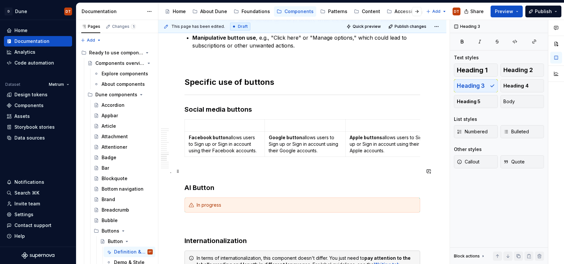
click at [188, 171] on p at bounding box center [303, 172] width 236 height 8
drag, startPoint x: 190, startPoint y: 164, endPoint x: 187, endPoint y: 175, distance: 11.2
drag, startPoint x: 186, startPoint y: 178, endPoint x: 199, endPoint y: 178, distance: 13.1
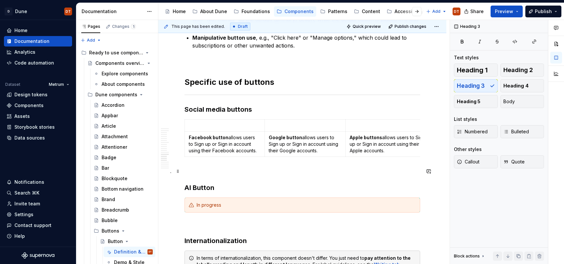
click at [190, 174] on p at bounding box center [303, 172] width 236 height 8
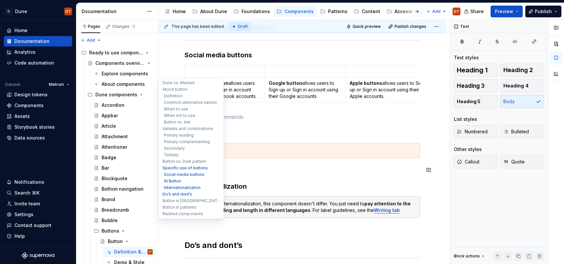
scroll to position [1553, 0]
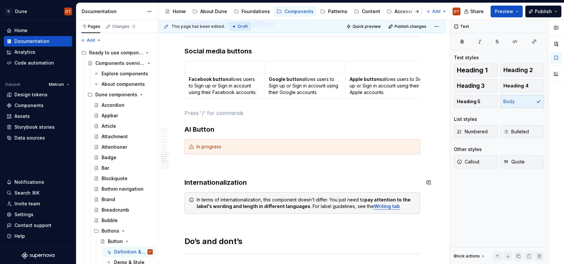
drag, startPoint x: 248, startPoint y: 171, endPoint x: 218, endPoint y: 172, distance: 29.5
click at [194, 169] on p at bounding box center [303, 166] width 236 height 8
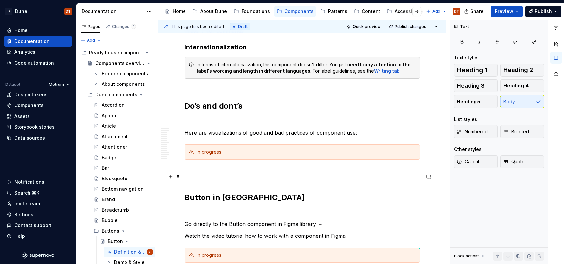
scroll to position [1694, 0]
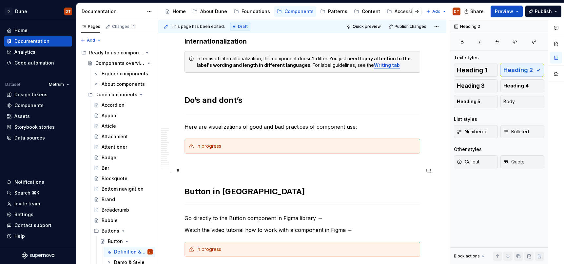
click at [197, 179] on h2 "Button in [GEOGRAPHIC_DATA]" at bounding box center [303, 181] width 236 height 31
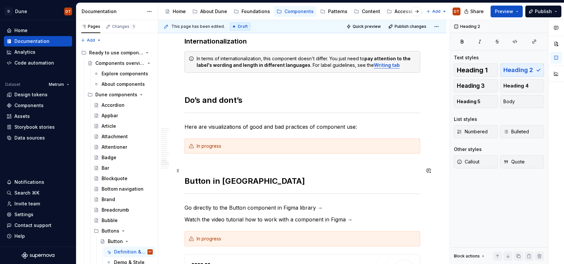
click at [271, 177] on h2 "Button in [GEOGRAPHIC_DATA]" at bounding box center [303, 176] width 236 height 21
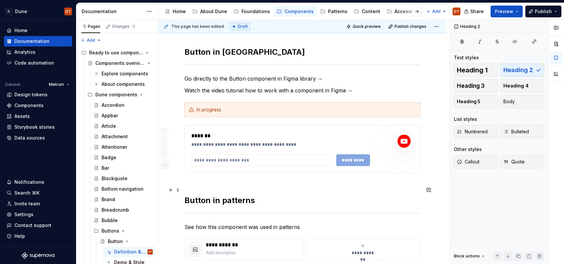
scroll to position [1834, 0]
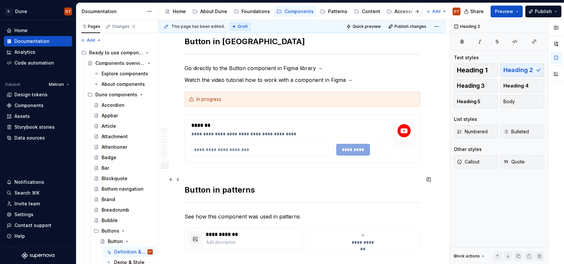
click at [200, 179] on h2 "Button in patterns" at bounding box center [303, 184] width 236 height 21
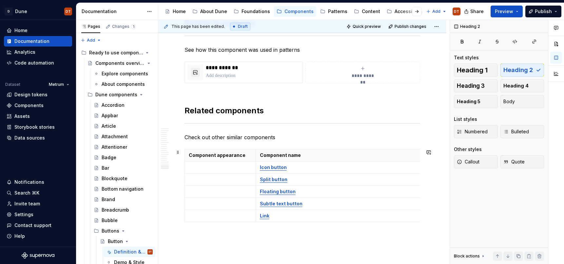
scroll to position [2064, 0]
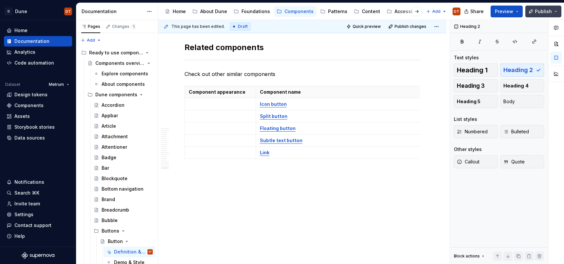
click at [541, 13] on span "Publish" at bounding box center [543, 11] width 17 height 7
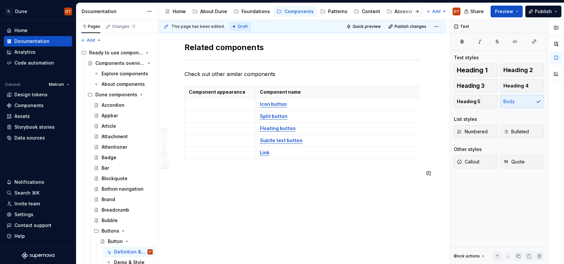
type textarea "*"
